Goal: Task Accomplishment & Management: Complete application form

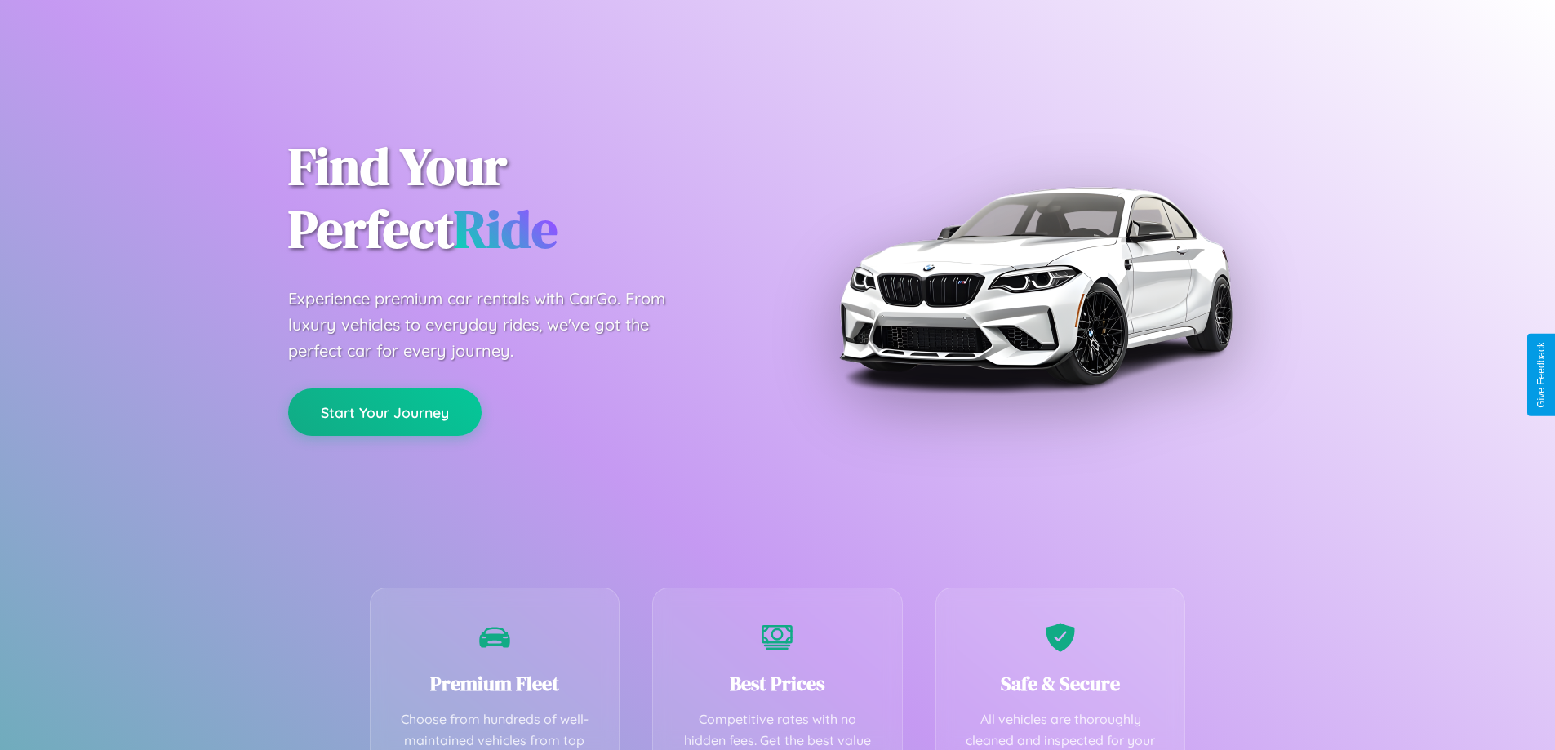
scroll to position [322, 0]
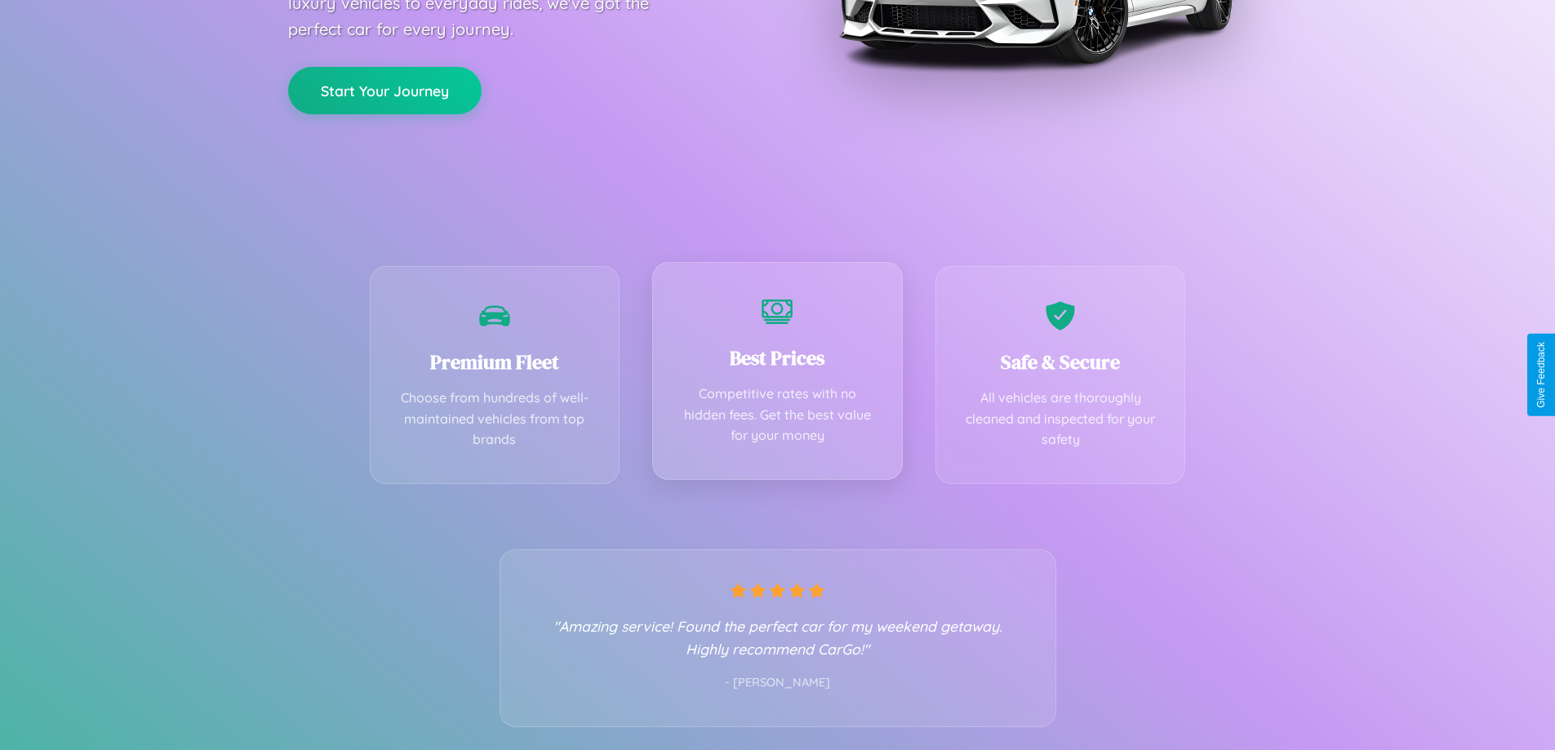
click at [777, 375] on div "Best Prices Competitive rates with no hidden fees. Get the best value for your …" at bounding box center [777, 371] width 251 height 218
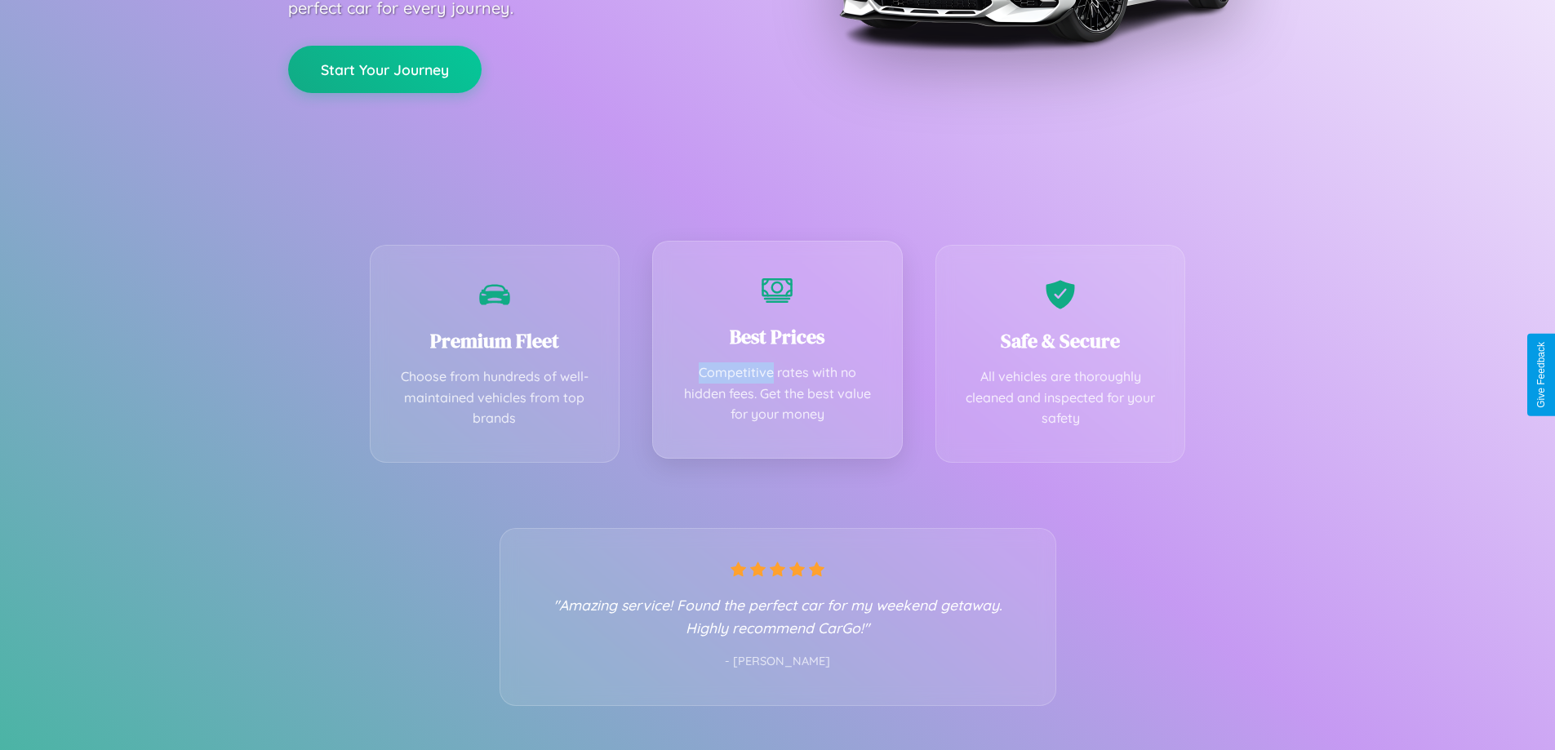
scroll to position [0, 0]
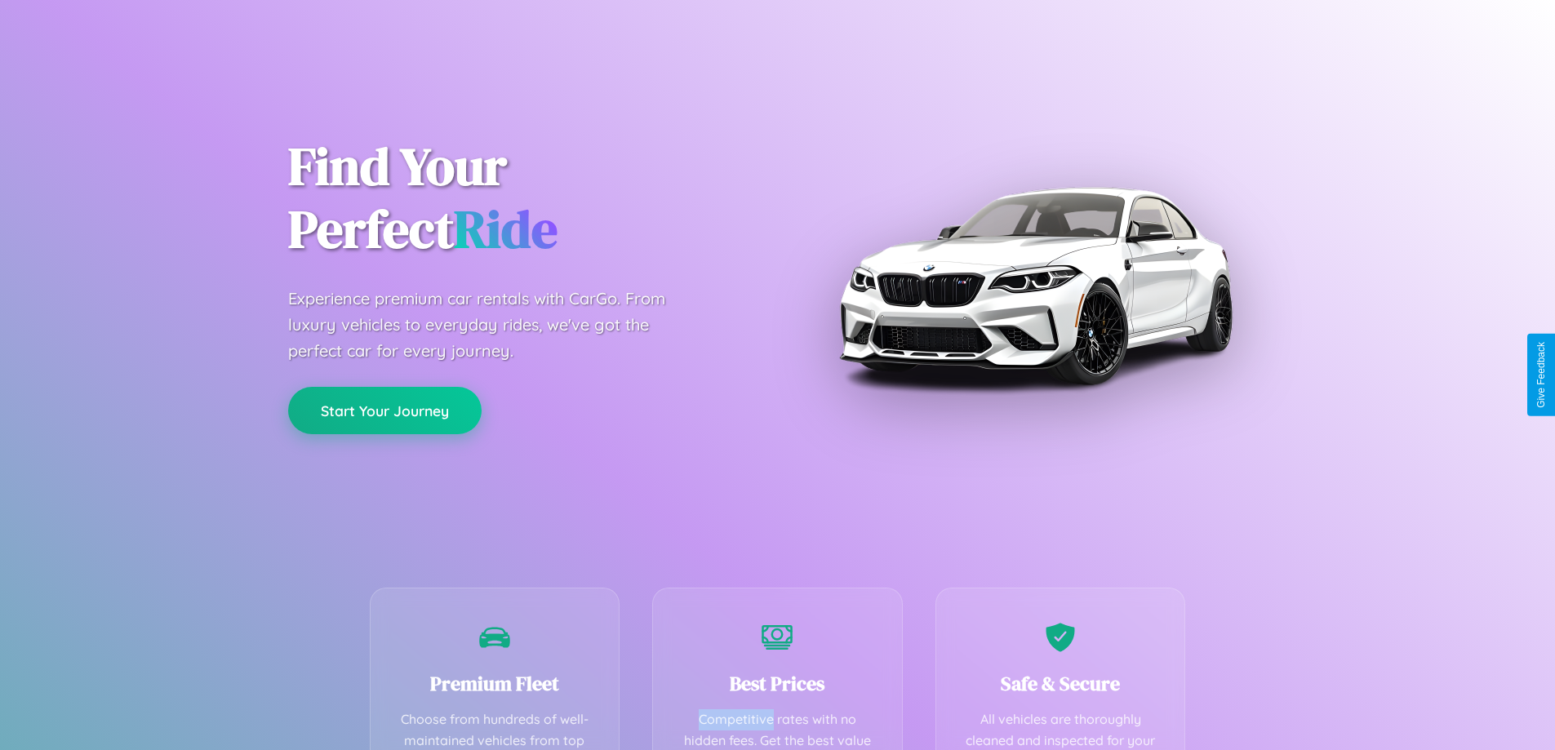
click at [384, 411] on button "Start Your Journey" at bounding box center [384, 410] width 193 height 47
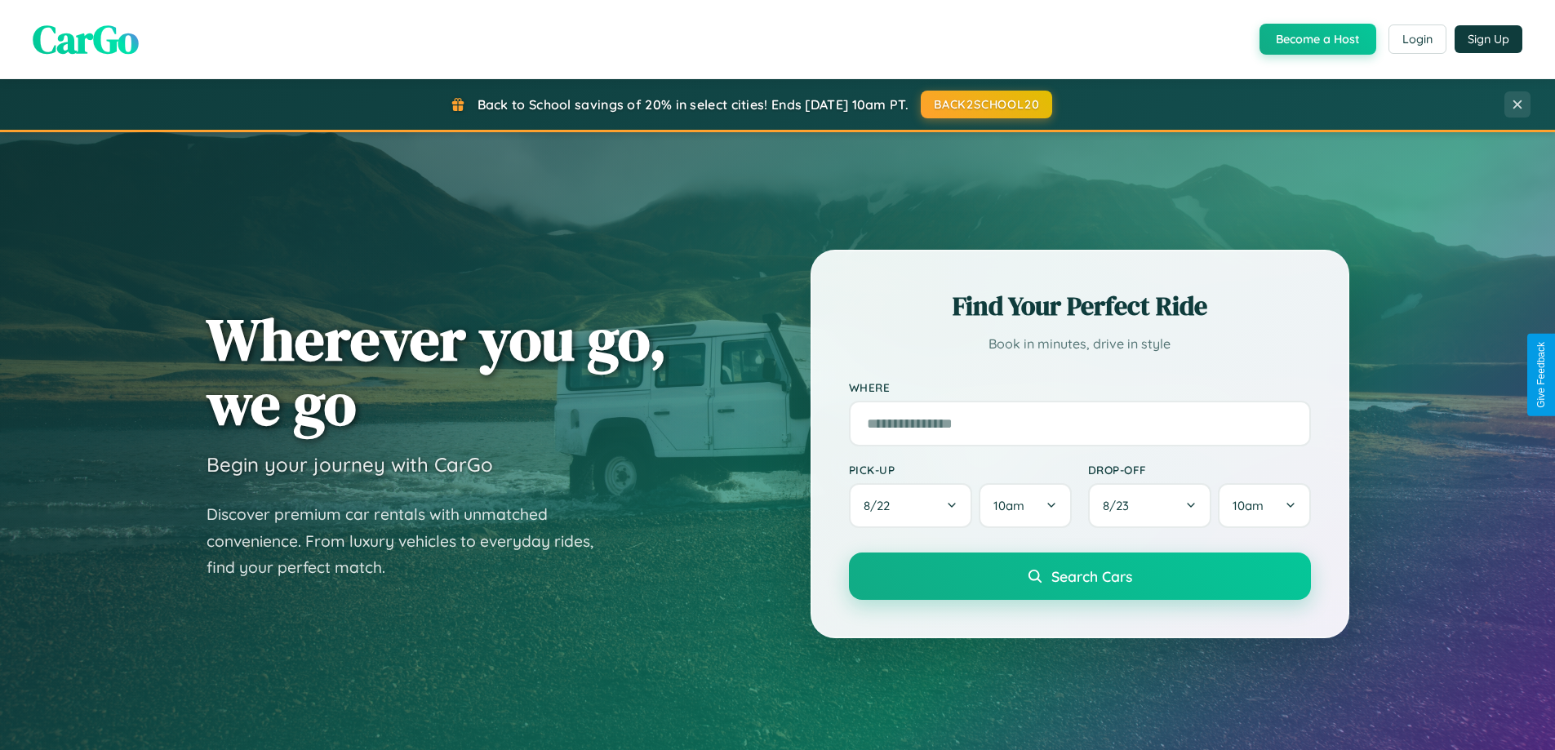
scroll to position [3141, 0]
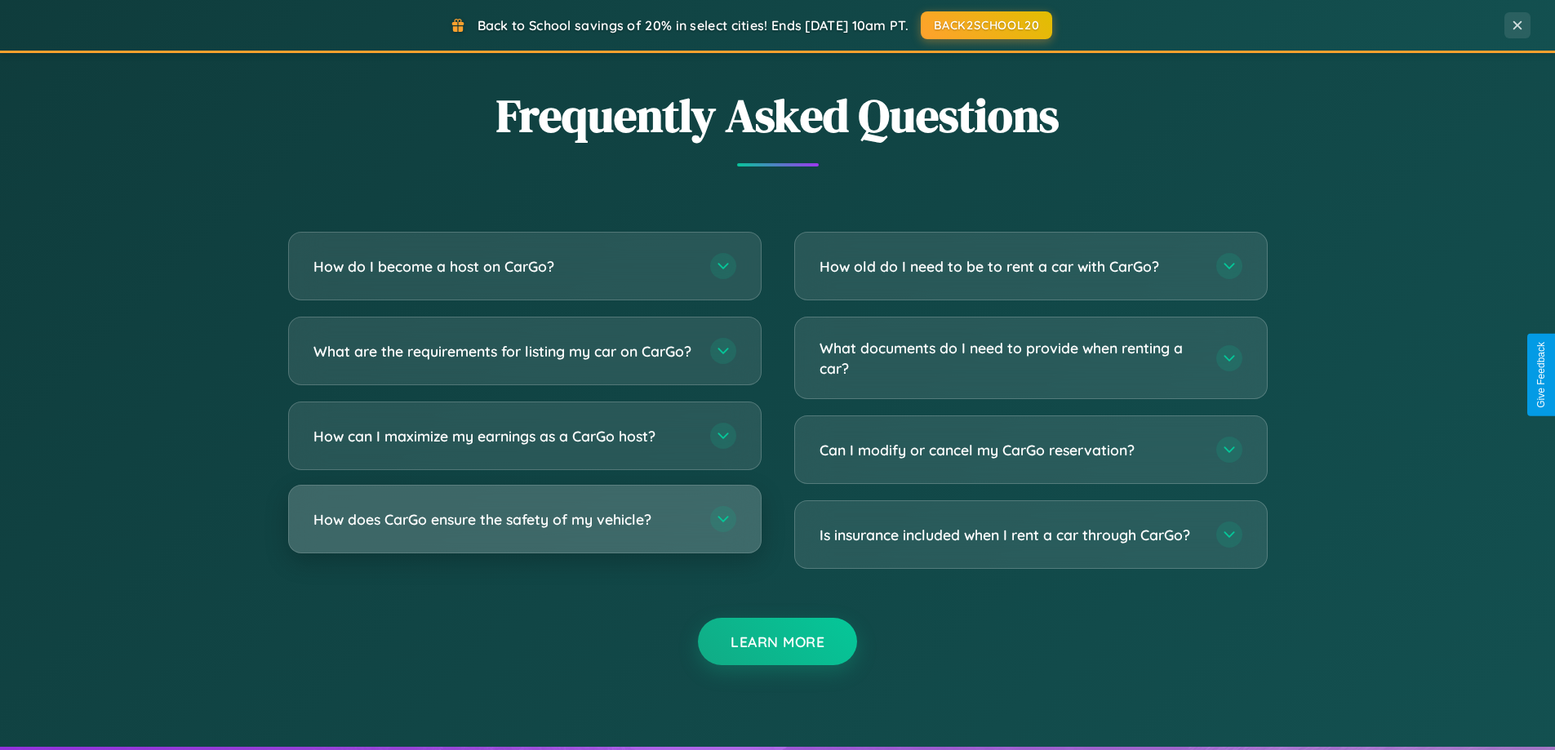
click at [524, 530] on h3 "How does CarGo ensure the safety of my vehicle?" at bounding box center [503, 519] width 380 height 20
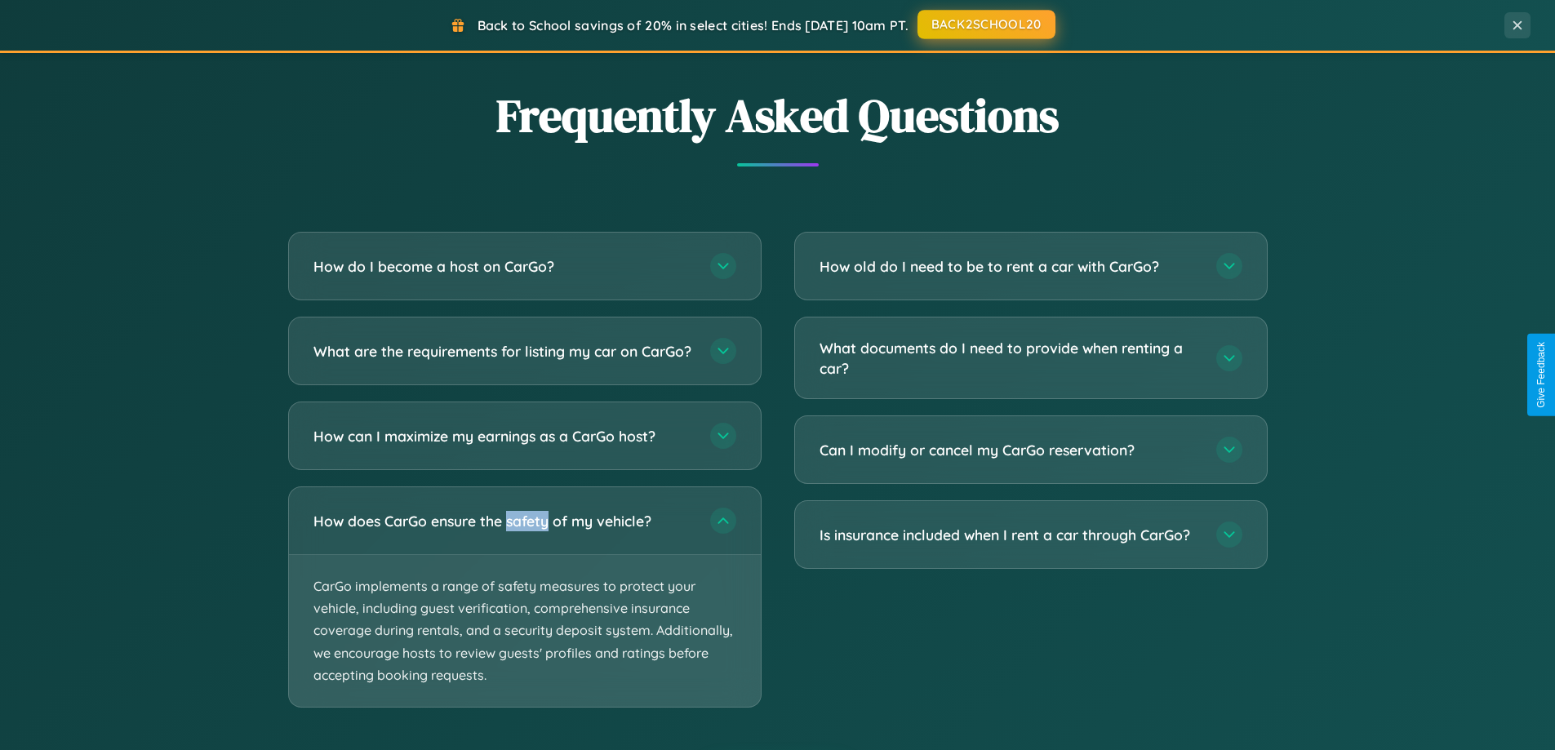
click at [985, 24] on button "BACK2SCHOOL20" at bounding box center [986, 24] width 138 height 29
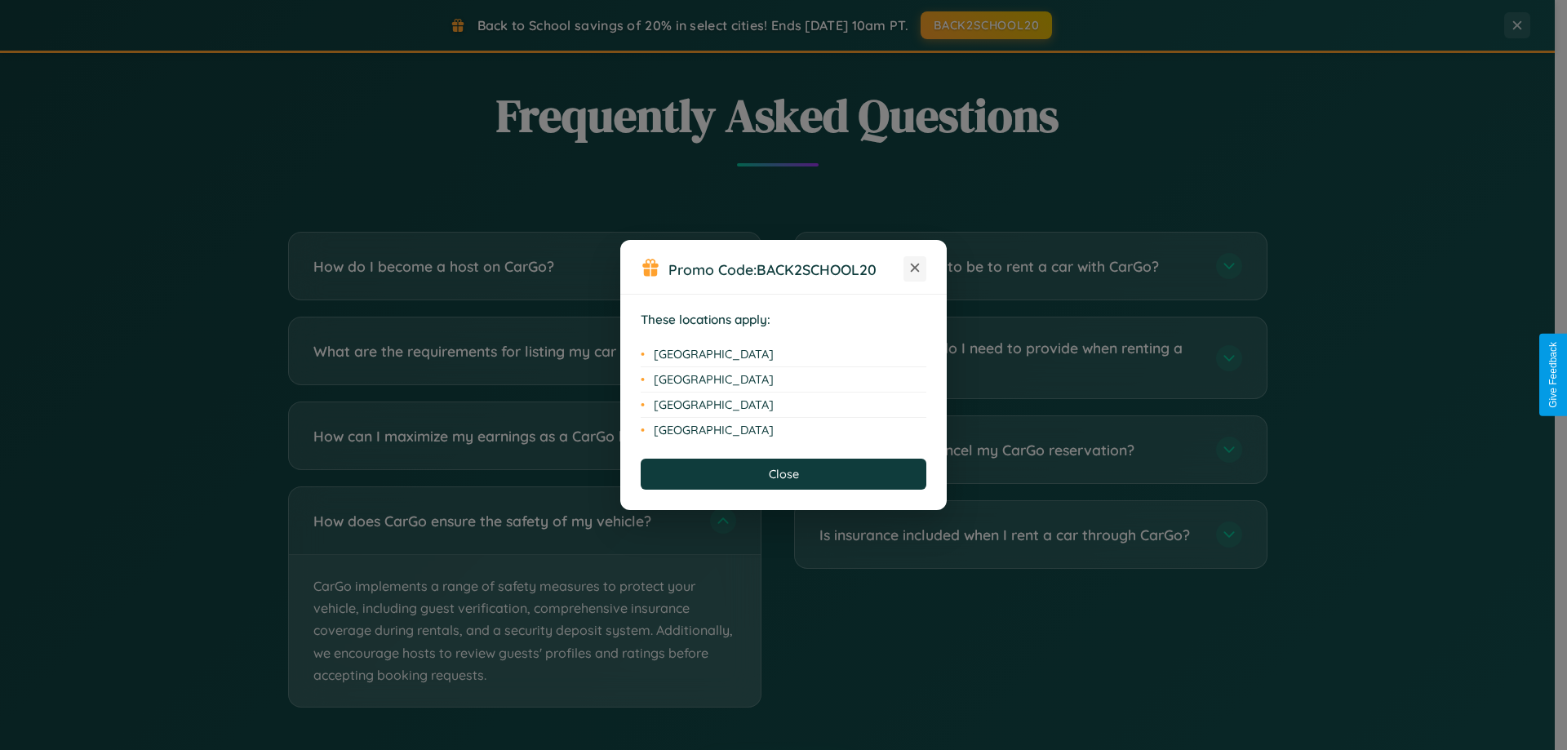
click at [915, 269] on icon at bounding box center [915, 268] width 9 height 9
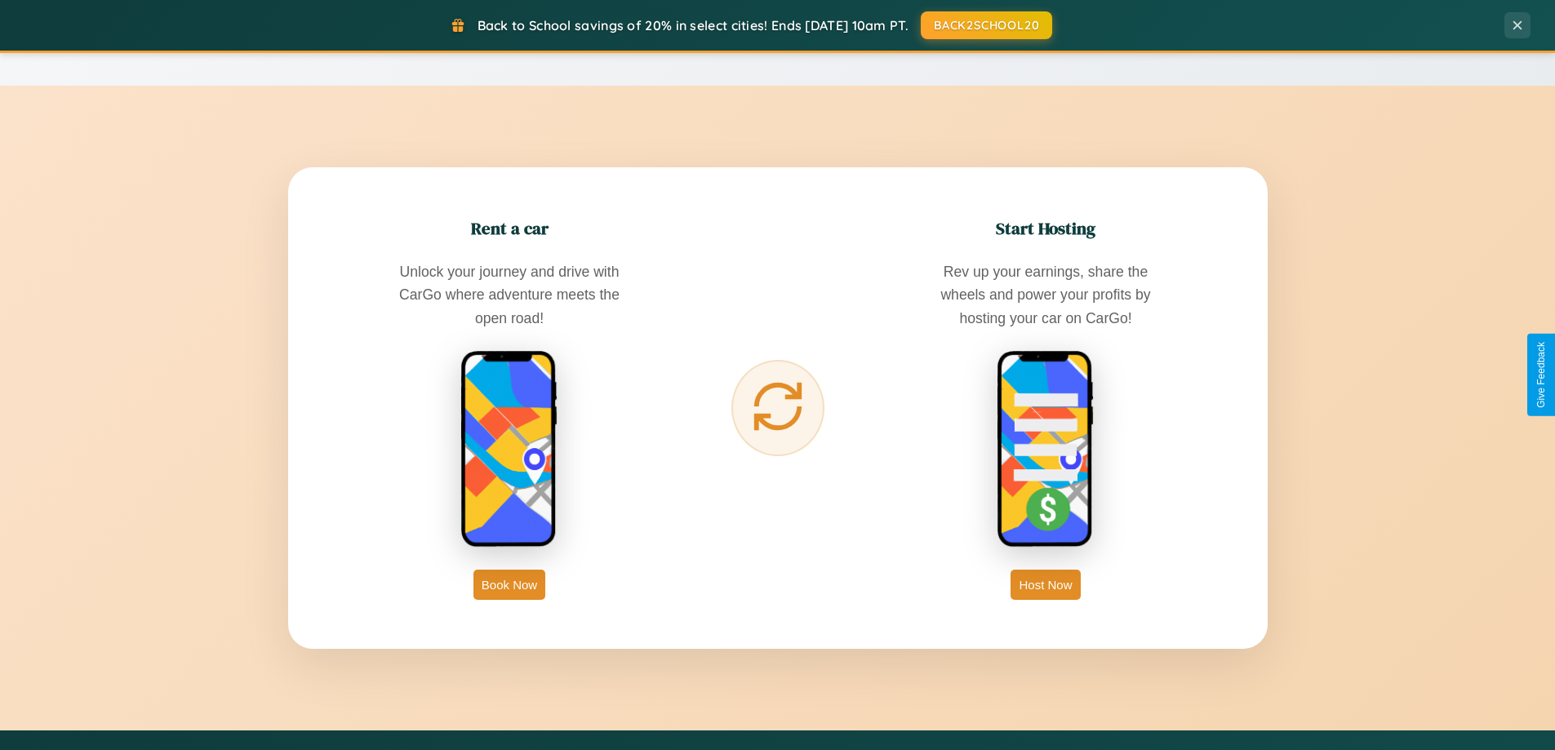
scroll to position [0, 0]
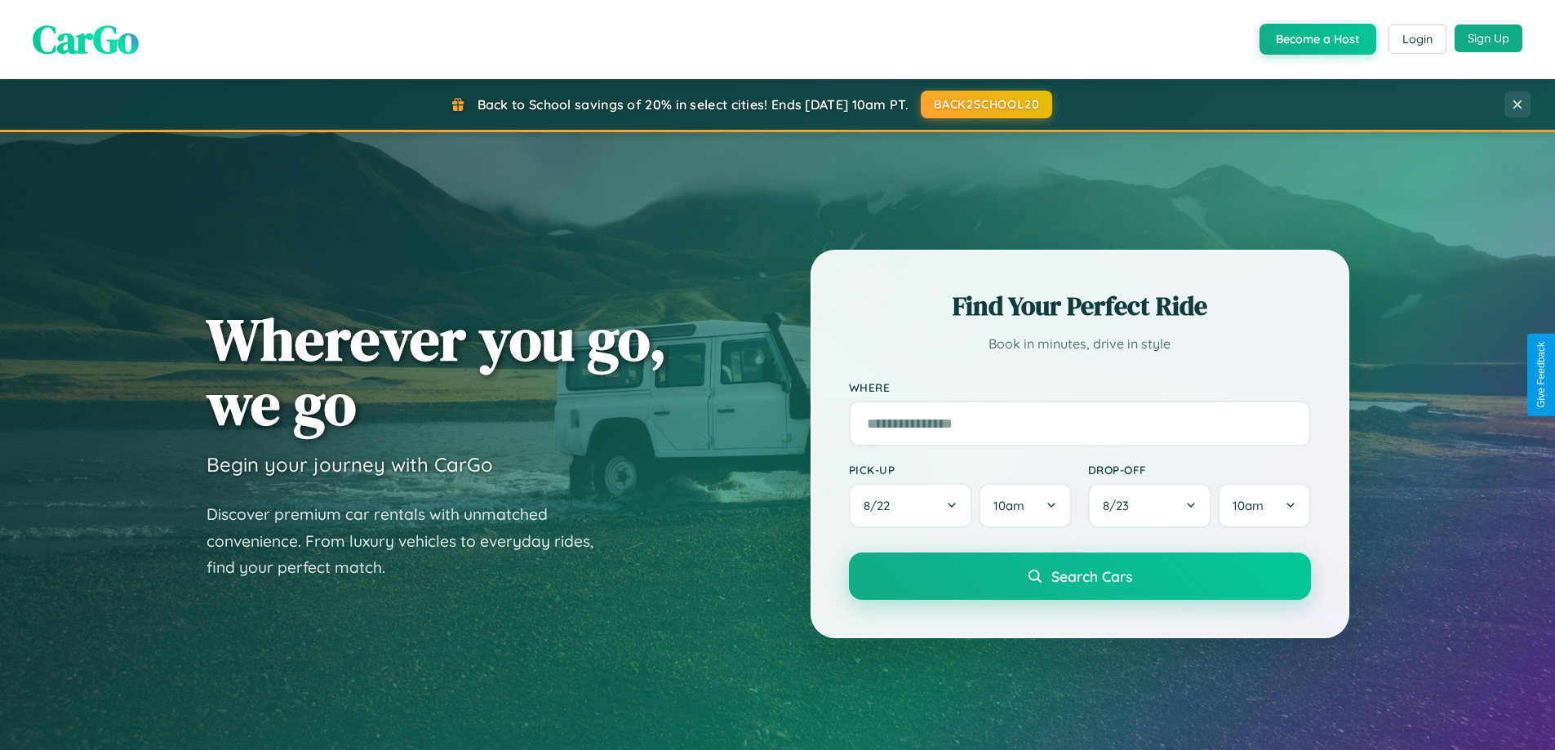
click at [1488, 38] on button "Sign Up" at bounding box center [1489, 38] width 68 height 28
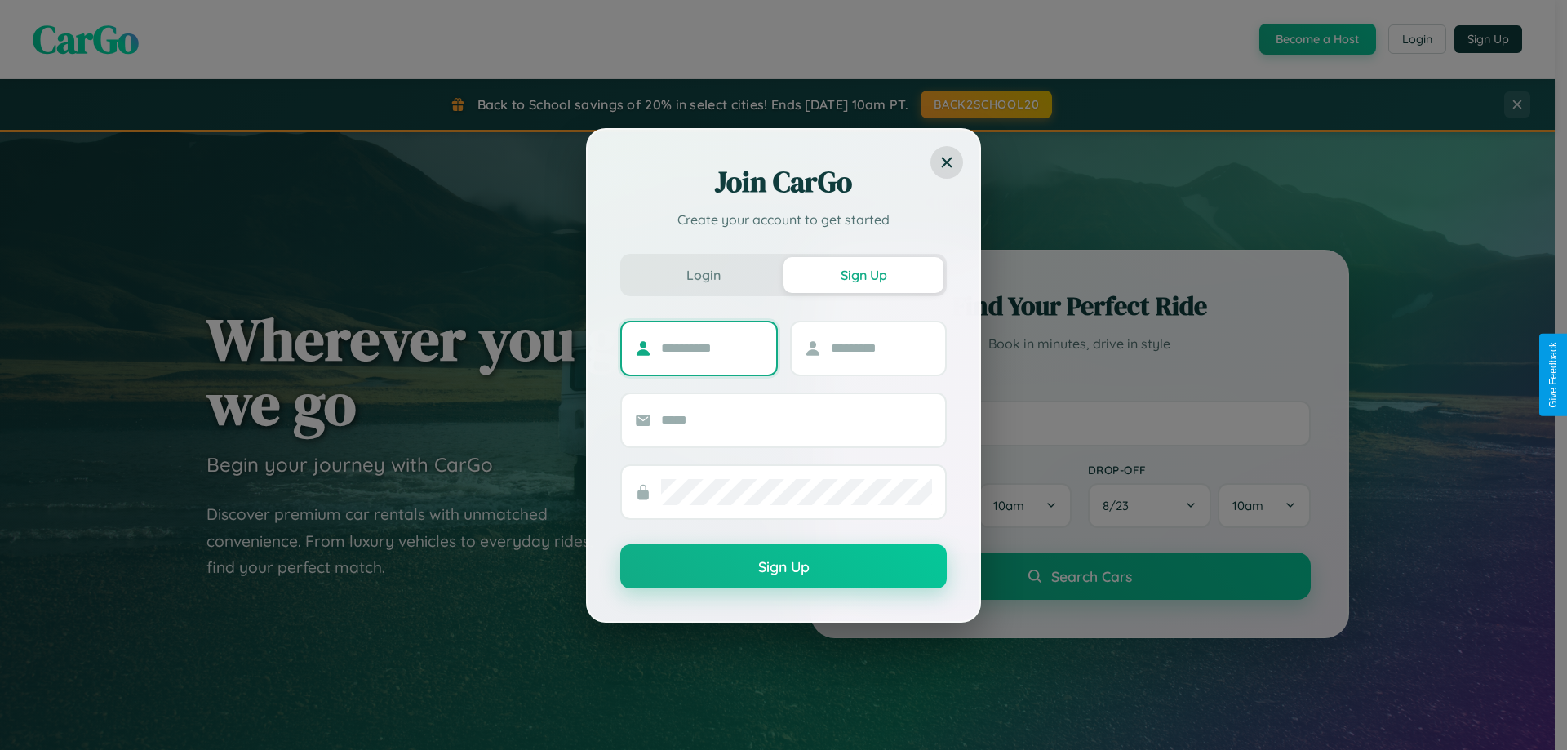
click at [712, 348] on input "text" at bounding box center [712, 348] width 102 height 26
type input "******"
click at [881, 348] on input "text" at bounding box center [882, 348] width 102 height 26
type input "******"
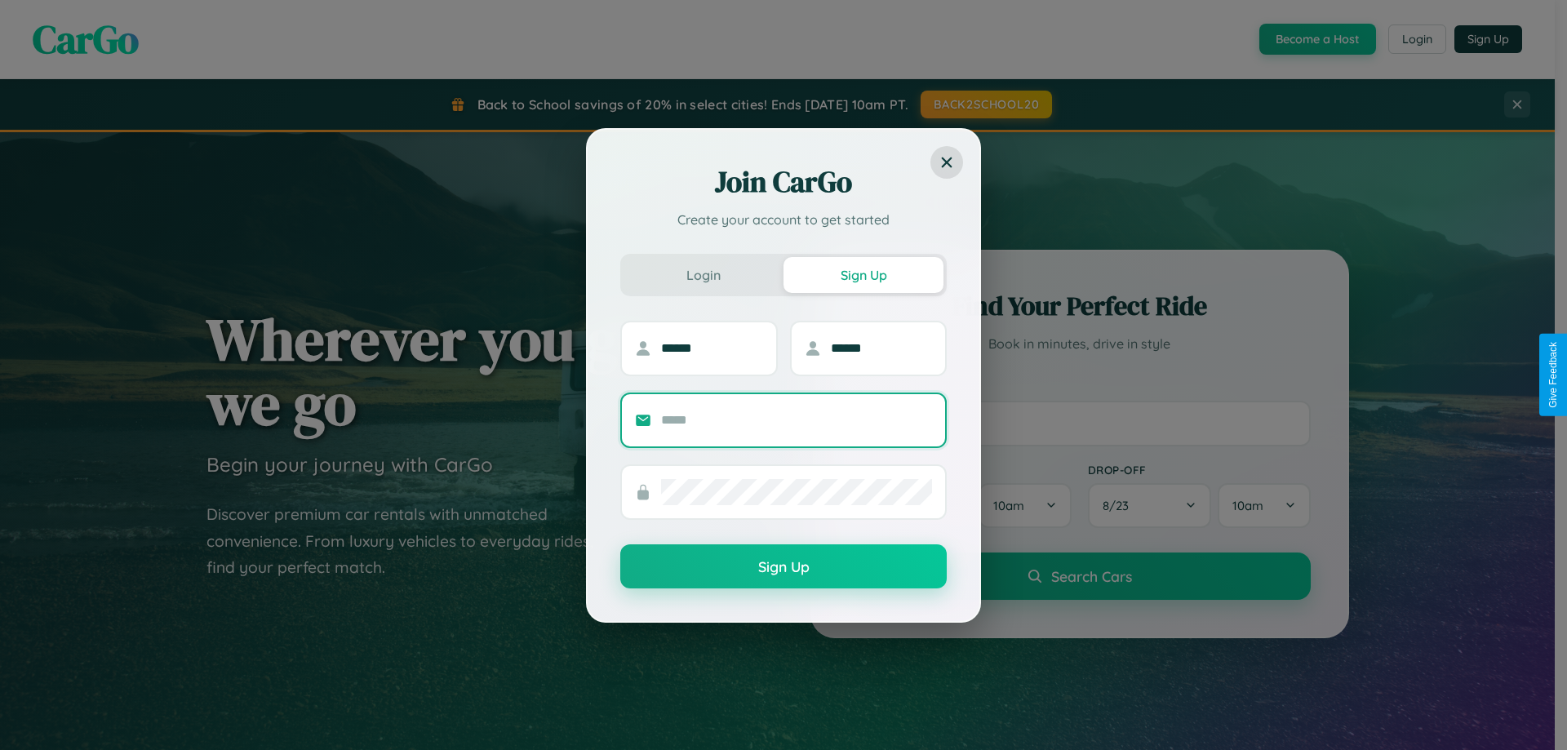
click at [797, 420] on input "text" at bounding box center [796, 420] width 271 height 26
type input "**********"
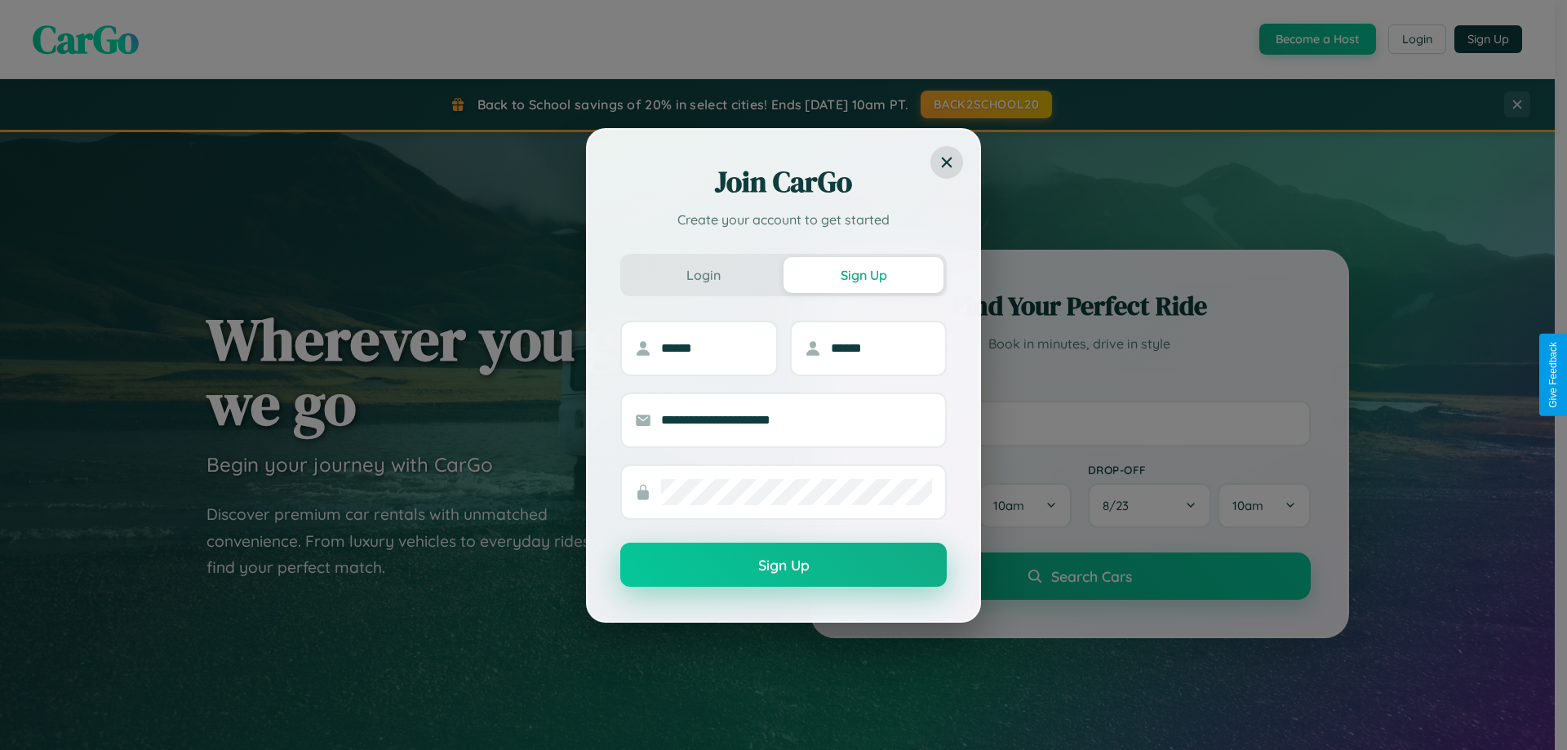
click at [784, 566] on button "Sign Up" at bounding box center [783, 565] width 327 height 44
